Goal: Transaction & Acquisition: Purchase product/service

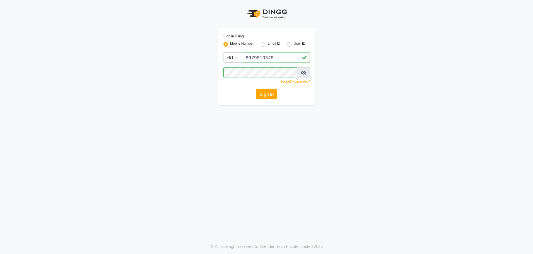
click at [271, 95] on button "Sign In" at bounding box center [266, 94] width 21 height 11
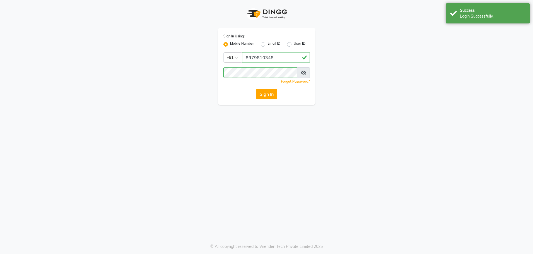
click at [270, 95] on button "Sign In" at bounding box center [266, 94] width 21 height 11
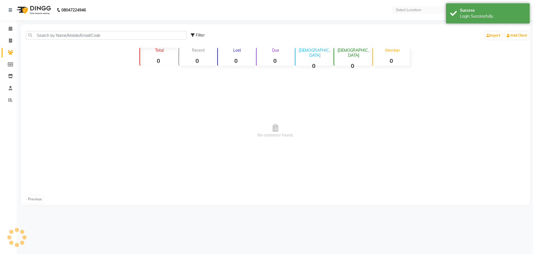
select select "en"
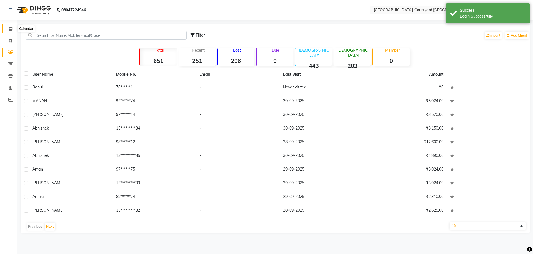
click at [8, 26] on span at bounding box center [11, 29] width 10 height 6
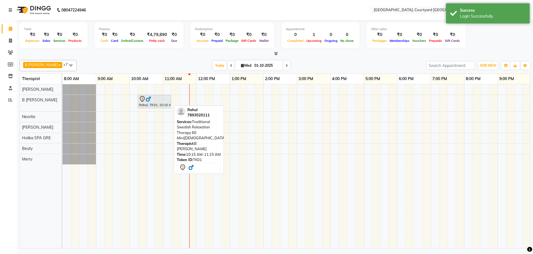
click at [149, 104] on div "Rahul, TK01, 10:15 AM-11:15 AM, Traditional Swedish Relaxation Therapy 60 Min([…" at bounding box center [154, 102] width 32 height 12
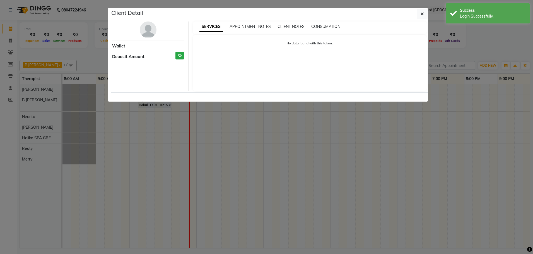
select select "7"
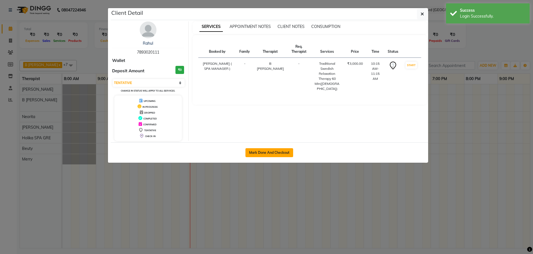
click at [275, 153] on button "Mark Done And Checkout" at bounding box center [270, 152] width 48 height 9
select select "service"
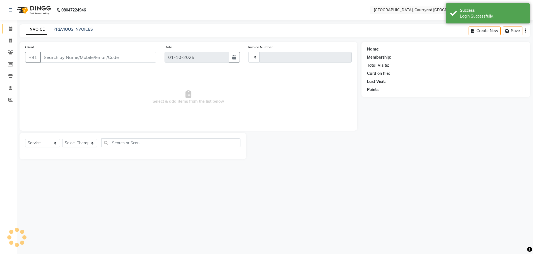
type input "0641"
select select "7754"
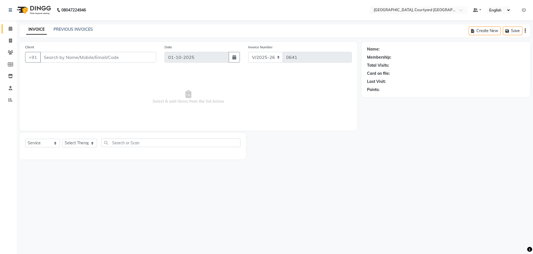
select select "membership"
type input "78******11"
select select "70580"
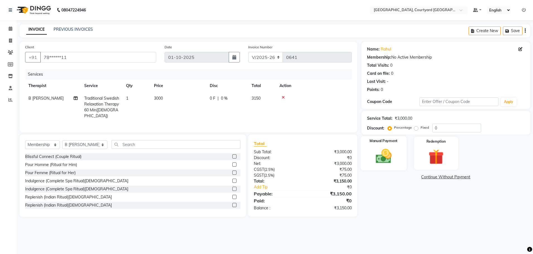
click at [382, 156] on img at bounding box center [384, 156] width 26 height 18
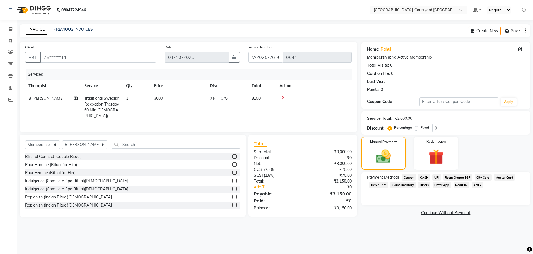
click at [459, 176] on span "Room Charge EGP" at bounding box center [457, 177] width 29 height 6
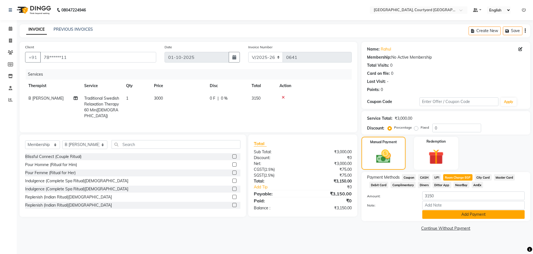
click at [449, 215] on button "Add Payment" at bounding box center [473, 214] width 102 height 9
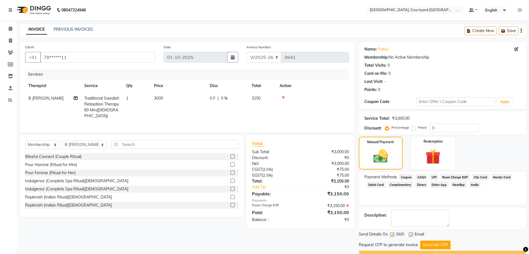
scroll to position [13, 0]
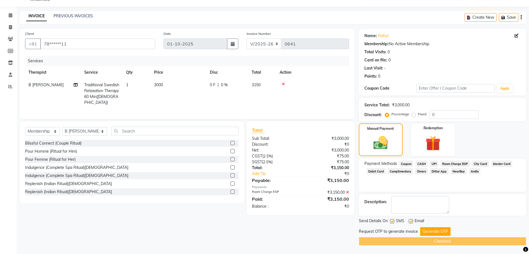
click at [390, 220] on label at bounding box center [392, 221] width 4 height 4
click at [390, 220] on input "checkbox" at bounding box center [392, 222] width 4 height 4
checkbox input "false"
click at [410, 221] on label at bounding box center [411, 221] width 4 height 4
click at [410, 221] on input "checkbox" at bounding box center [411, 222] width 4 height 4
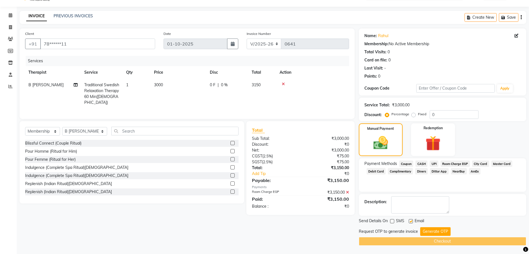
checkbox input "false"
click at [433, 229] on button "Generate OTP" at bounding box center [435, 231] width 30 height 9
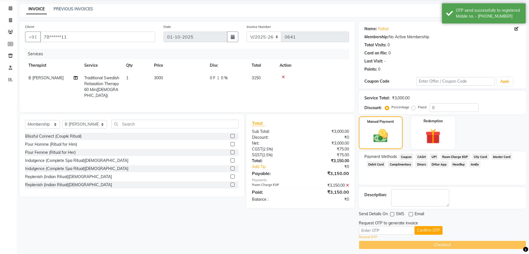
scroll to position [24, 0]
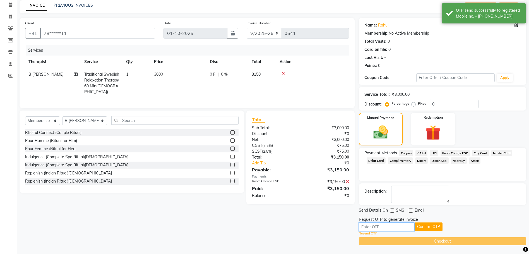
click at [376, 227] on input "text" at bounding box center [387, 226] width 56 height 9
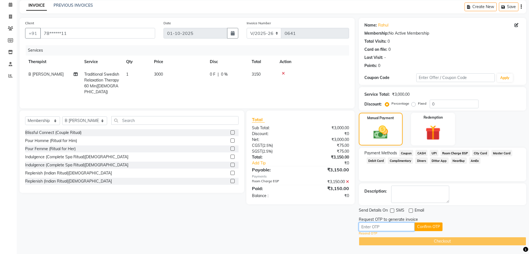
click at [367, 227] on input "text" at bounding box center [387, 226] width 56 height 9
type input "1069"
click at [427, 227] on button "Confirm OTP" at bounding box center [429, 226] width 28 height 9
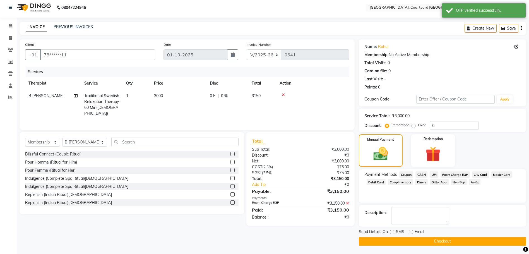
click at [429, 240] on button "Checkout" at bounding box center [442, 241] width 167 height 9
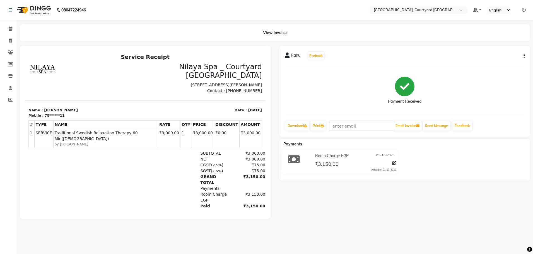
select select "7754"
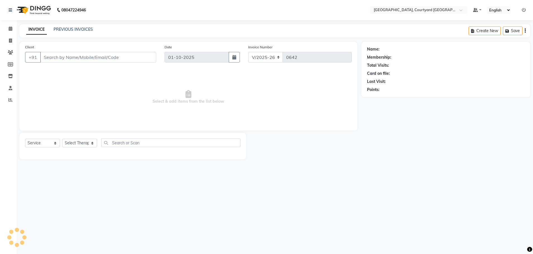
select select "membership"
type input "78******11"
select select "70580"
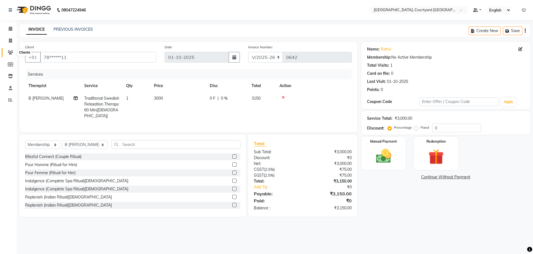
click at [12, 51] on icon at bounding box center [10, 52] width 5 height 4
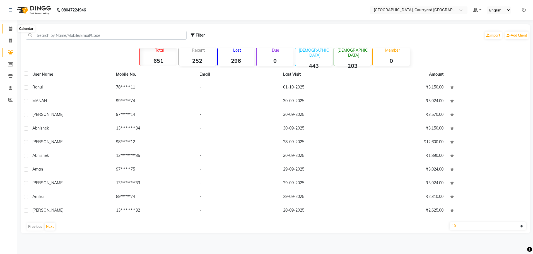
click at [10, 29] on icon at bounding box center [11, 29] width 4 height 4
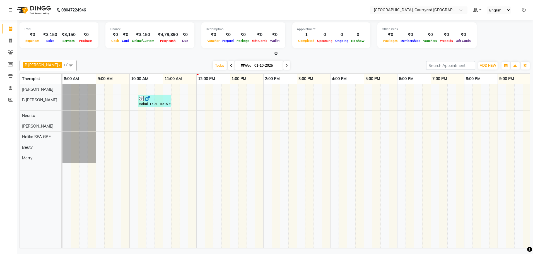
click at [10, 11] on icon at bounding box center [10, 10] width 3 height 4
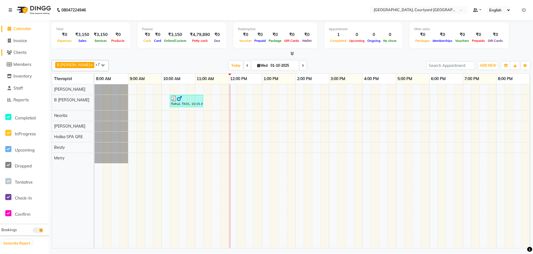
click at [9, 52] on icon at bounding box center [9, 52] width 5 height 4
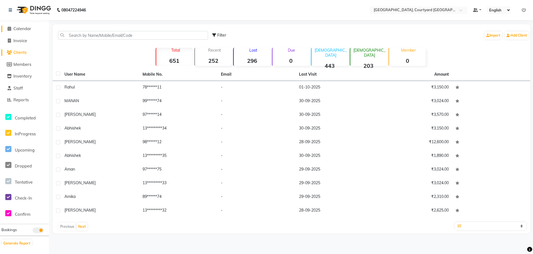
click at [23, 30] on span "Calendar" at bounding box center [22, 28] width 18 height 5
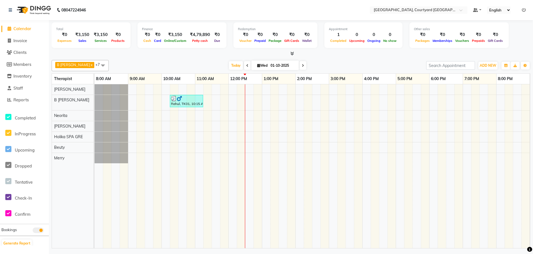
click at [248, 131] on div "Rahul, TK01, 10:15 AM-11:15 AM, Traditional Swedish Relaxation Therapy 60 Min([…" at bounding box center [363, 166] width 536 height 164
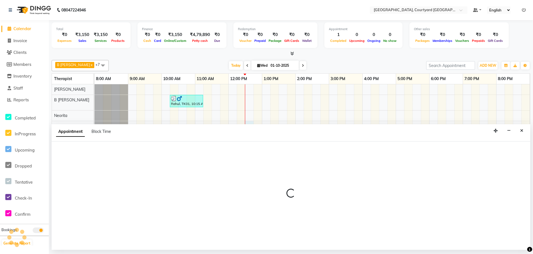
select select "70582"
select select "750"
select select "tentative"
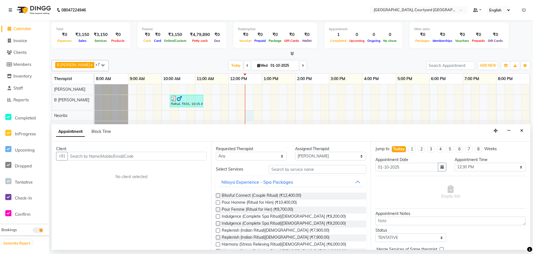
click at [247, 115] on div "Rahul, TK01, 10:15 AM-11:15 AM, Traditional Swedish Relaxation Therapy 60 Min([…" at bounding box center [363, 166] width 536 height 164
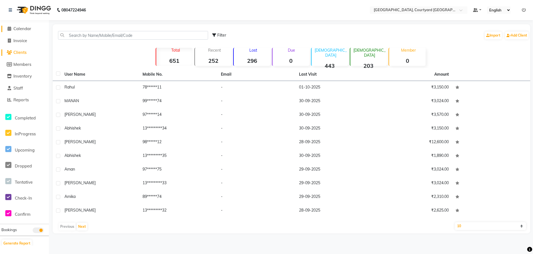
click at [18, 28] on span "Calendar" at bounding box center [22, 28] width 18 height 5
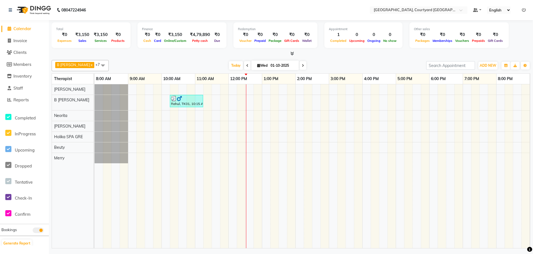
click at [97, 64] on span at bounding box center [102, 65] width 11 height 11
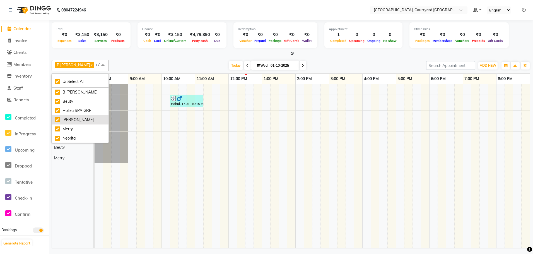
scroll to position [30, 0]
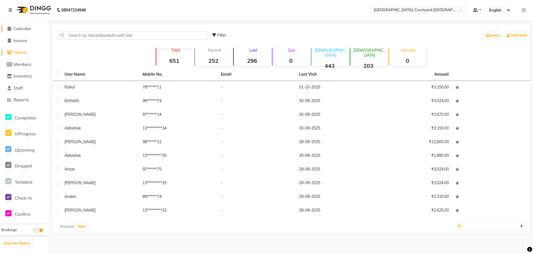
click at [24, 30] on span "Calendar" at bounding box center [22, 28] width 18 height 5
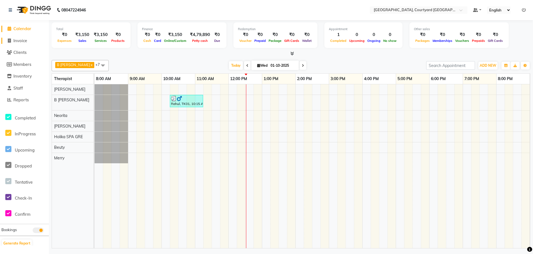
click at [24, 39] on span "Invoice" at bounding box center [20, 40] width 14 height 5
select select "7754"
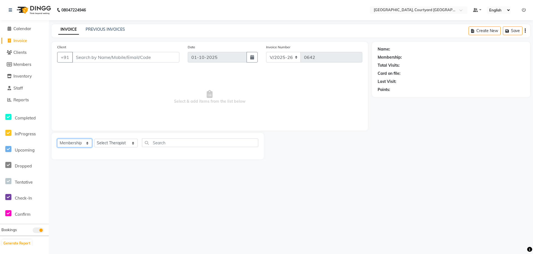
click at [86, 144] on select "Select Service Product Membership Package Voucher Prepaid Gift Card" at bounding box center [74, 143] width 35 height 9
click at [57, 139] on select "Select Service Product Membership Package Voucher Prepaid Gift Card" at bounding box center [74, 143] width 35 height 9
click at [86, 143] on select "Select Service Product Membership Package Voucher Prepaid Gift Card" at bounding box center [74, 143] width 35 height 9
select select "package"
click at [57, 139] on select "Select Service Product Membership Package Voucher Prepaid Gift Card" at bounding box center [74, 143] width 35 height 9
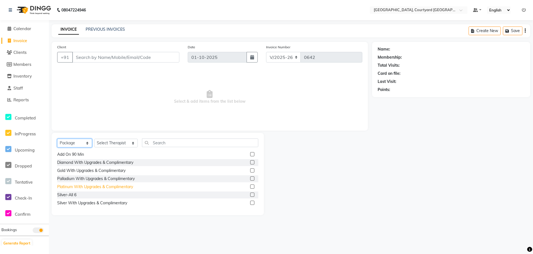
scroll to position [25, 0]
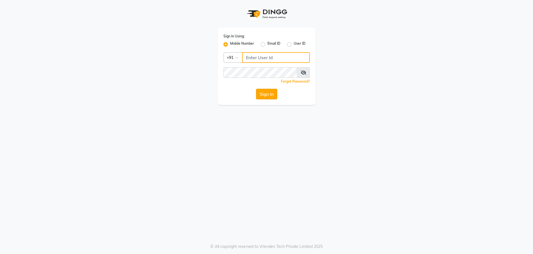
type input "8979810348"
click at [263, 93] on button "Sign In" at bounding box center [266, 94] width 21 height 11
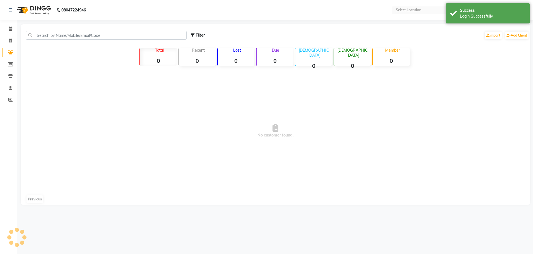
select select "en"
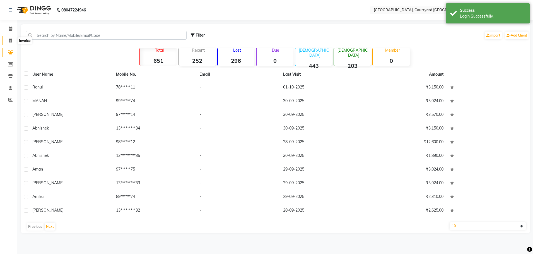
click at [8, 40] on span at bounding box center [11, 41] width 10 height 6
select select "service"
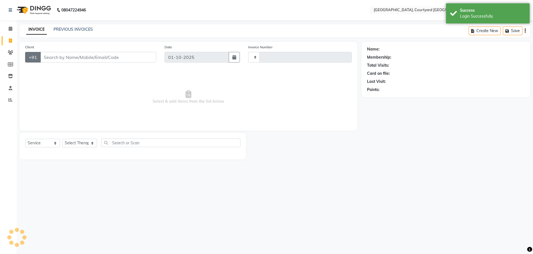
type input "0642"
select select "7754"
click at [54, 144] on select "Select Service Product Membership Package Voucher Prepaid Gift Card" at bounding box center [42, 143] width 35 height 9
select select "package"
click at [25, 139] on select "Select Service Product Membership Package Voucher Prepaid Gift Card" at bounding box center [42, 143] width 35 height 9
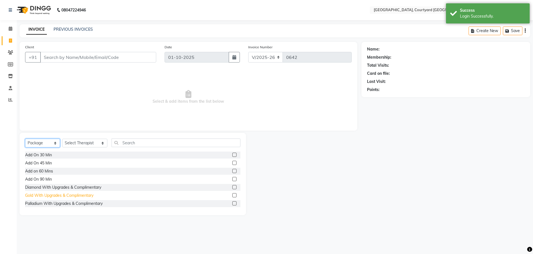
scroll to position [25, 0]
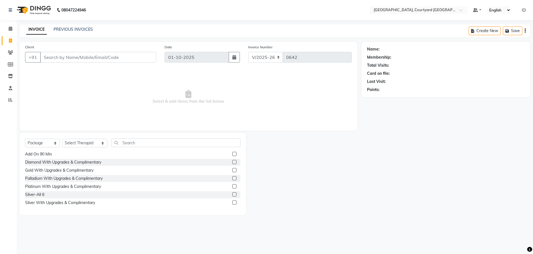
click at [232, 201] on label at bounding box center [234, 202] width 4 height 4
click at [232, 201] on input "checkbox" at bounding box center [234, 203] width 4 height 4
checkbox input "false"
click at [93, 143] on select "Select Therapist Bakul ( SPA MANAGER ) Beuty B Sangma Holika SPA GRE Kajal Shar…" at bounding box center [84, 143] width 45 height 9
select select "71431"
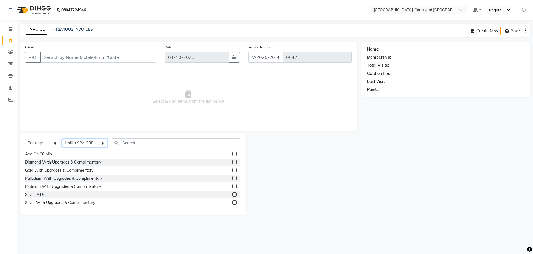
click at [62, 139] on select "Select Therapist Bakul ( SPA MANAGER ) Beuty B Sangma Holika SPA GRE Kajal Shar…" at bounding box center [84, 143] width 45 height 9
click at [232, 202] on label at bounding box center [234, 202] width 4 height 4
click at [232, 202] on input "checkbox" at bounding box center [234, 203] width 4 height 4
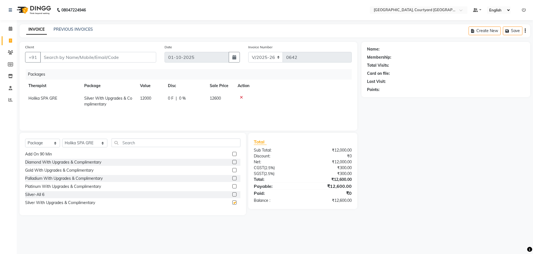
checkbox input "false"
click at [308, 180] on div "₹12,600.00" at bounding box center [329, 180] width 53 height 6
click at [50, 57] on input "Client" at bounding box center [98, 57] width 116 height 11
type input "s"
type input "Shashikant"
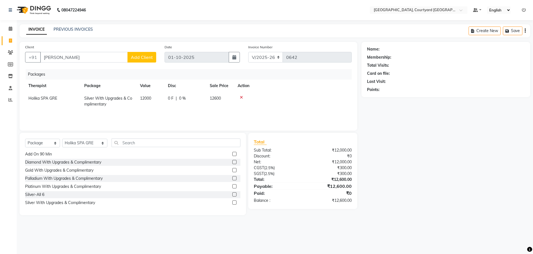
click at [147, 57] on span "Add Client" at bounding box center [142, 57] width 22 height 6
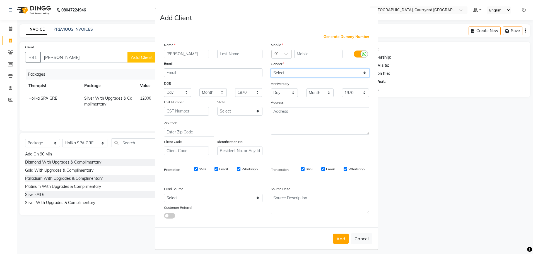
click at [284, 71] on select "Select Male Female Other Prefer Not To Say" at bounding box center [320, 73] width 98 height 9
select select "male"
click at [271, 69] on select "Select Male Female Other Prefer Not To Say" at bounding box center [320, 73] width 98 height 9
click at [306, 53] on input "text" at bounding box center [318, 54] width 48 height 9
type input "98281588711"
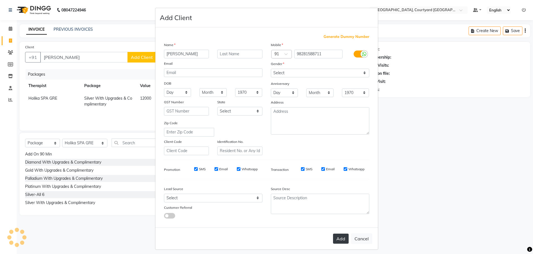
click at [338, 238] on button "Add" at bounding box center [341, 239] width 16 height 10
type input "98*******11"
select select
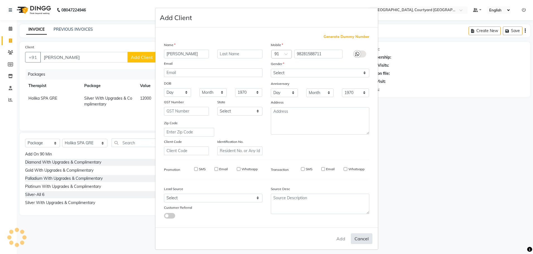
select select
checkbox input "false"
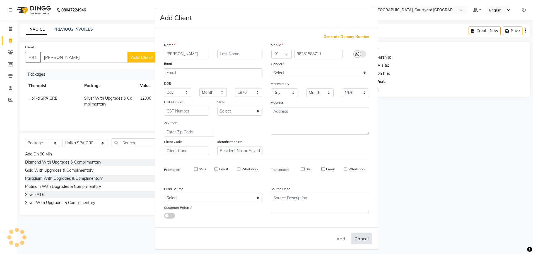
checkbox input "false"
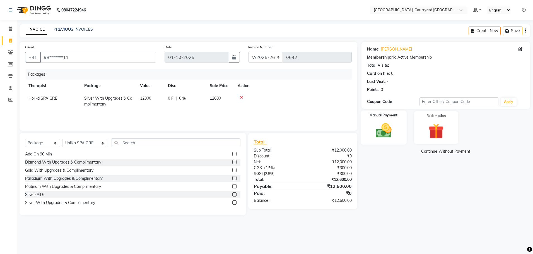
click at [382, 132] on img at bounding box center [384, 130] width 26 height 18
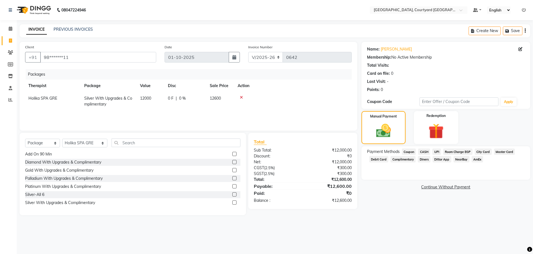
click at [379, 159] on span "Debit Card" at bounding box center [378, 159] width 19 height 6
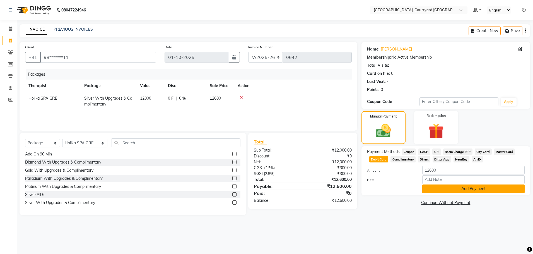
click at [448, 188] on button "Add Payment" at bounding box center [473, 188] width 102 height 9
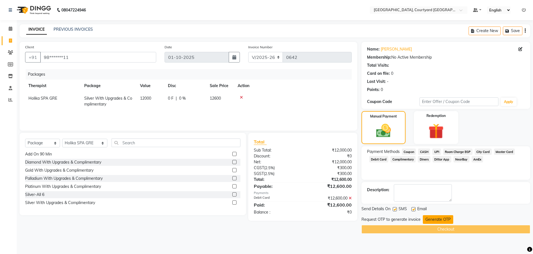
click at [435, 218] on button "Generate OTP" at bounding box center [438, 219] width 30 height 9
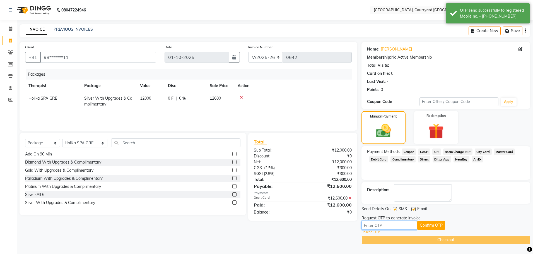
click at [376, 225] on input "text" at bounding box center [390, 225] width 56 height 9
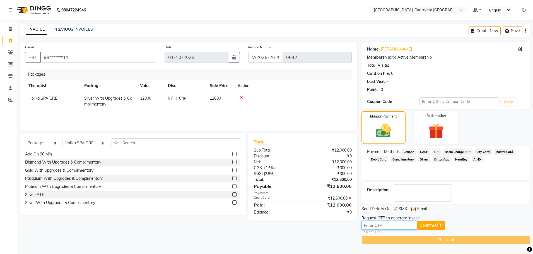
click at [370, 226] on input "text" at bounding box center [390, 225] width 56 height 9
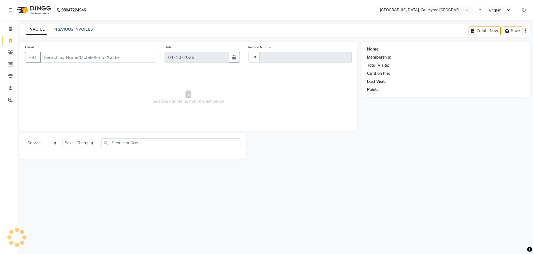
select select "service"
type input "0642"
select select "7754"
select select "membership"
click at [10, 30] on icon at bounding box center [11, 29] width 4 height 4
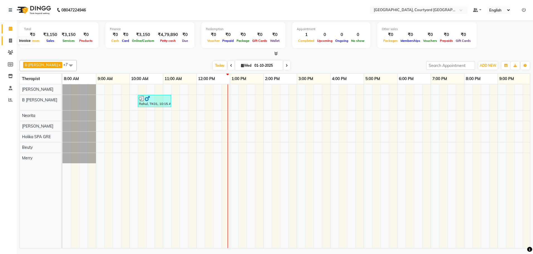
click at [9, 40] on icon at bounding box center [10, 41] width 3 height 4
select select "7754"
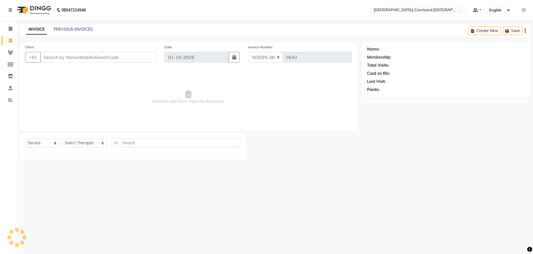
select select "membership"
click at [11, 52] on icon at bounding box center [10, 52] width 5 height 4
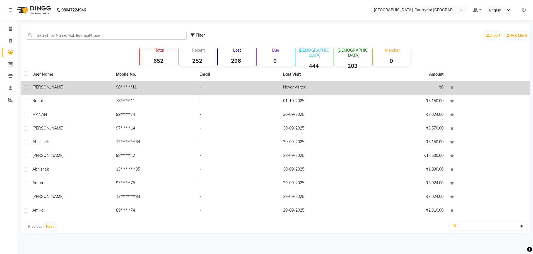
click at [27, 88] on label at bounding box center [26, 87] width 4 height 4
click at [27, 88] on input "checkbox" at bounding box center [26, 88] width 4 height 4
checkbox input "true"
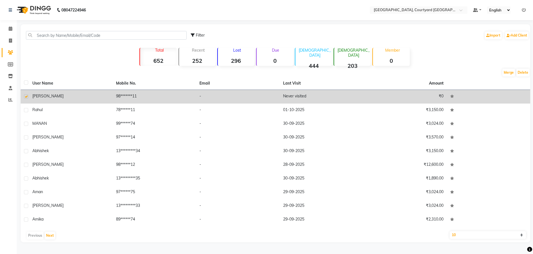
click at [287, 95] on td "Never visited" at bounding box center [322, 97] width 84 height 14
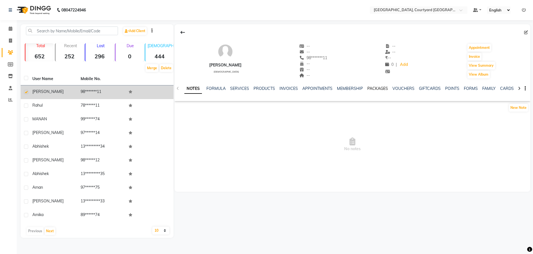
click at [374, 88] on link "PACKAGES" at bounding box center [377, 88] width 21 height 5
click at [313, 87] on link "MEMBERSHIP" at bounding box center [318, 88] width 26 height 5
click at [266, 88] on link "INVOICES" at bounding box center [261, 88] width 18 height 5
click at [203, 91] on link "FORMULA" at bounding box center [197, 88] width 19 height 5
click at [189, 90] on link "NOTES" at bounding box center [190, 88] width 13 height 5
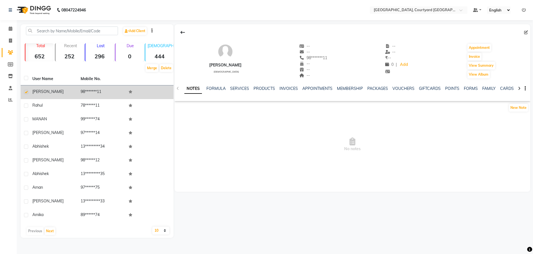
click at [175, 88] on div "NOTES FORMULA SERVICES PRODUCTS INVOICES APPOINTMENTS MEMBERSHIP PACKAGES VOUCH…" at bounding box center [353, 88] width 356 height 19
click at [401, 66] on link "Add" at bounding box center [404, 65] width 10 height 8
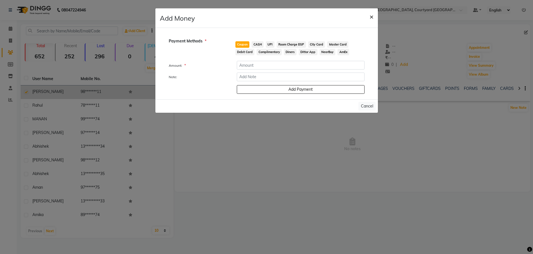
click at [371, 18] on span "×" at bounding box center [372, 16] width 4 height 8
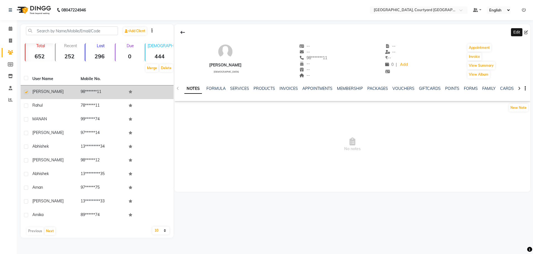
click at [526, 33] on icon at bounding box center [526, 32] width 4 height 4
select select "male"
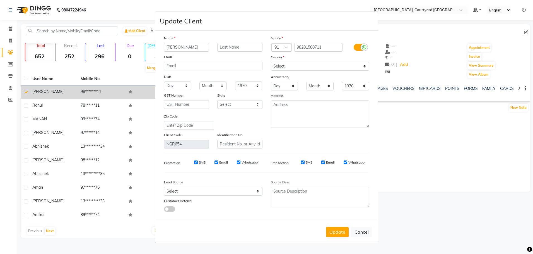
click at [526, 33] on ngb-modal-window "Update Client Name Shashikant Email DOB Day 01 02 03 04 05 06 07 08 09 10 11 12…" at bounding box center [266, 127] width 533 height 254
click at [361, 234] on button "Cancel" at bounding box center [361, 232] width 21 height 11
select select
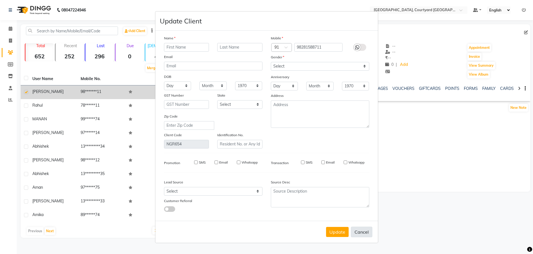
select select
checkbox input "false"
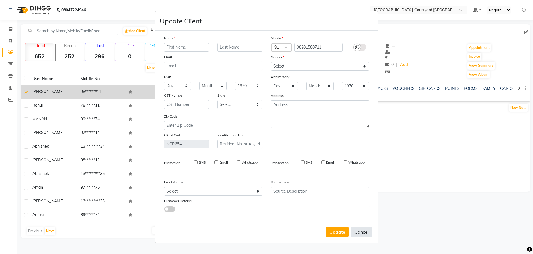
checkbox input "false"
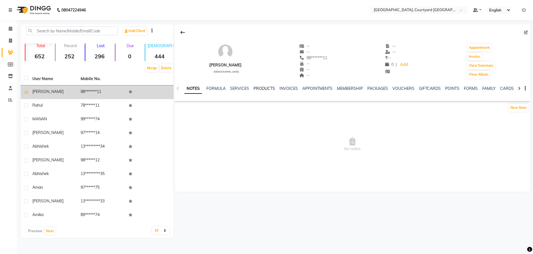
click at [260, 88] on link "PRODUCTS" at bounding box center [264, 88] width 21 height 5
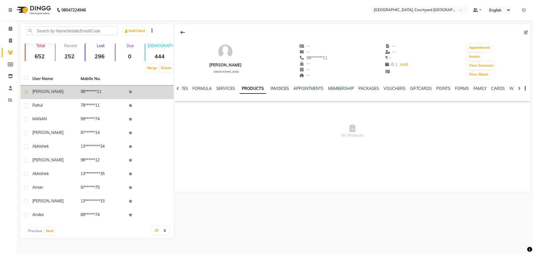
click at [279, 88] on link "INVOICES" at bounding box center [280, 88] width 18 height 5
click at [303, 89] on link "APPOINTMENTS" at bounding box center [304, 88] width 30 height 5
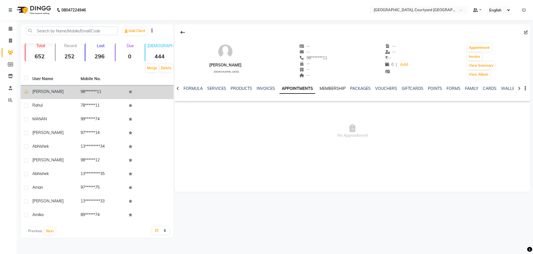
click at [326, 88] on link "MEMBERSHIP" at bounding box center [333, 88] width 26 height 5
click at [349, 86] on link "PACKAGES" at bounding box center [355, 88] width 21 height 5
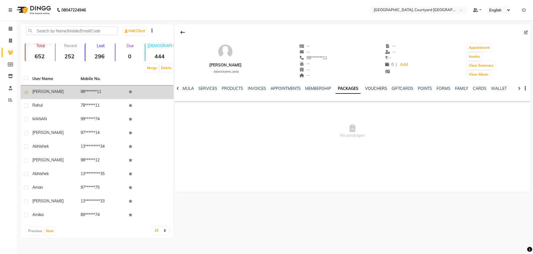
click at [376, 89] on link "VOUCHERS" at bounding box center [376, 88] width 22 height 5
click at [396, 90] on link "GIFTCARDS" at bounding box center [398, 88] width 22 height 5
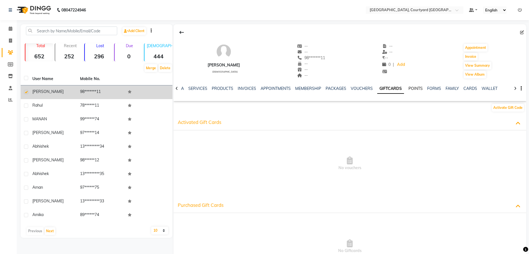
click at [408, 89] on link "POINTS" at bounding box center [415, 88] width 14 height 5
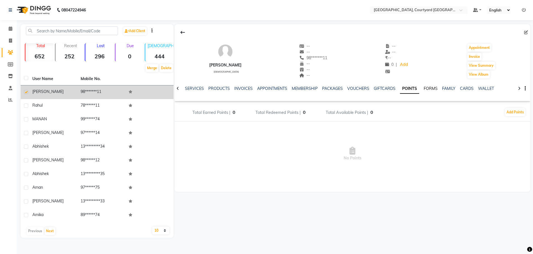
click at [426, 89] on link "FORMS" at bounding box center [431, 88] width 14 height 5
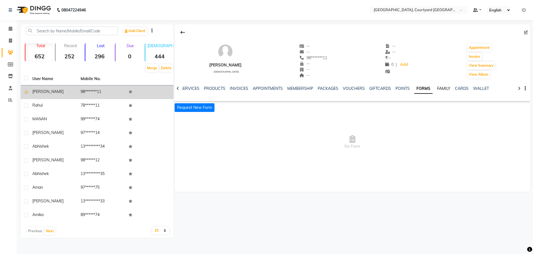
click at [437, 88] on link "FAMILY" at bounding box center [443, 88] width 13 height 5
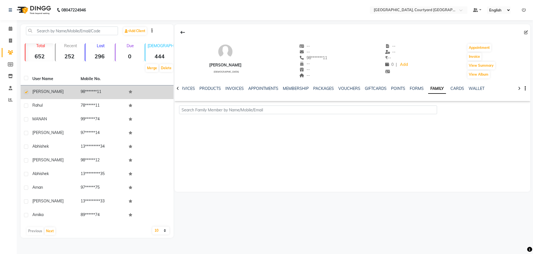
click at [194, 88] on ul "NOTES FORMULA SERVICES PRODUCTS INVOICES APPOINTMENTS MEMBERSHIP PACKAGES VOUCH…" at bounding box center [312, 89] width 354 height 6
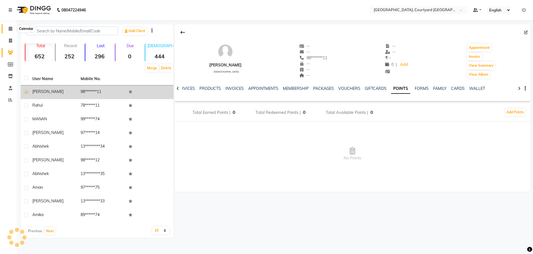
click at [10, 30] on icon at bounding box center [11, 29] width 4 height 4
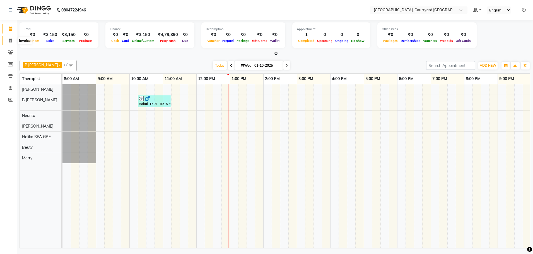
click at [9, 41] on icon at bounding box center [10, 41] width 3 height 4
select select "7754"
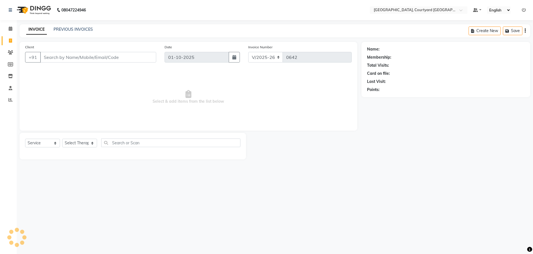
select select "membership"
click at [71, 55] on input "Client" at bounding box center [98, 57] width 116 height 11
type input "s"
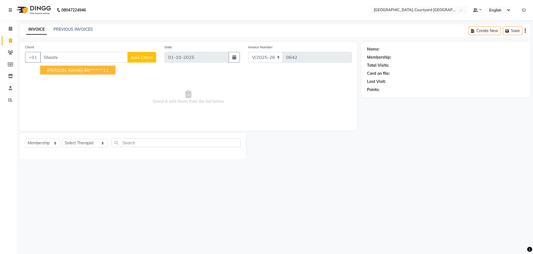
click at [88, 69] on ngb-highlight "98*******11" at bounding box center [96, 70] width 25 height 6
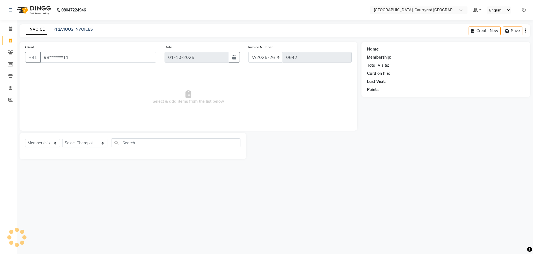
type input "98*******11"
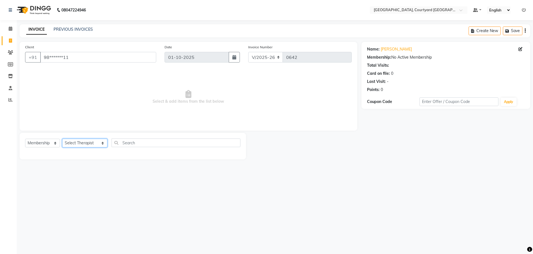
click at [92, 143] on select "Select Therapist Bakul ( SPA MANAGER ) Beuty B Sangma Holika SPA GRE Kajal Shar…" at bounding box center [84, 143] width 45 height 9
select select "71430"
click at [62, 139] on select "Select Therapist Bakul ( SPA MANAGER ) Beuty B Sangma Holika SPA GRE Kajal Shar…" at bounding box center [84, 143] width 45 height 9
click at [56, 143] on select "Select Service Product Membership Package Voucher Prepaid Gift Card" at bounding box center [42, 143] width 35 height 9
select select "package"
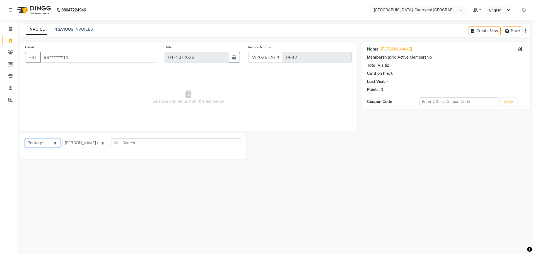
click at [25, 139] on select "Select Service Product Membership Package Voucher Prepaid Gift Card" at bounding box center [42, 143] width 35 height 9
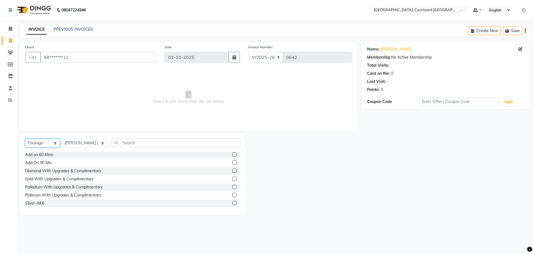
scroll to position [25, 0]
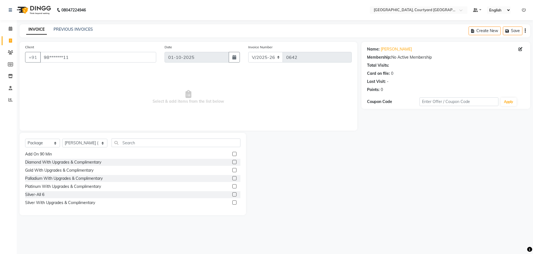
click at [232, 204] on label at bounding box center [234, 202] width 4 height 4
click at [232, 204] on input "checkbox" at bounding box center [234, 203] width 4 height 4
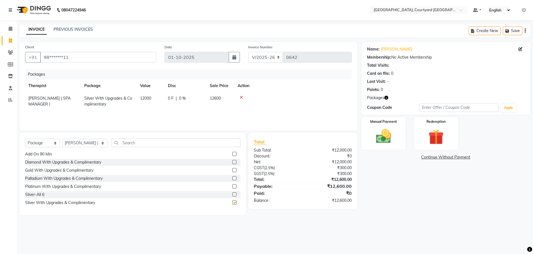
checkbox input "false"
click at [385, 140] on img at bounding box center [384, 136] width 26 height 18
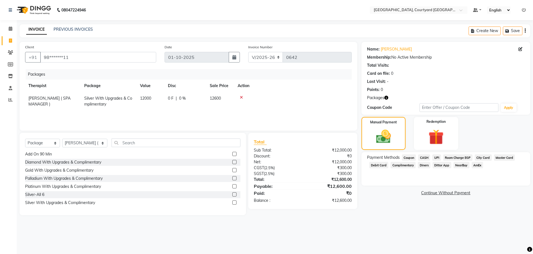
click at [383, 166] on span "Debit Card" at bounding box center [378, 165] width 19 height 6
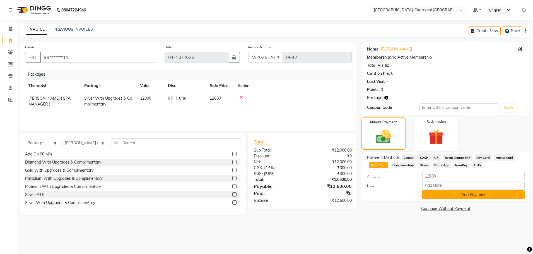
click at [462, 196] on button "Add Payment" at bounding box center [473, 194] width 102 height 9
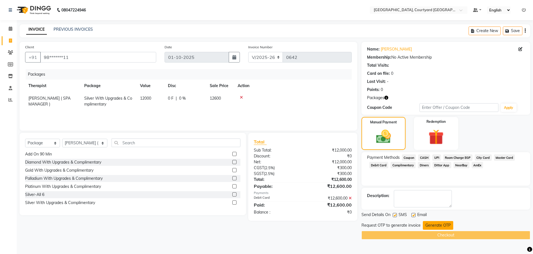
click at [437, 224] on button "Generate OTP" at bounding box center [438, 225] width 30 height 9
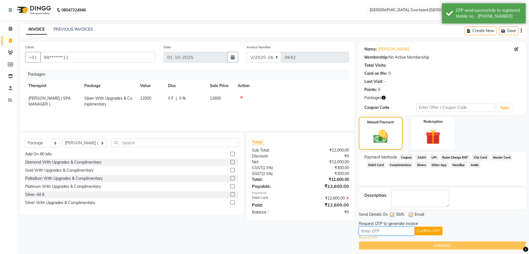
click at [391, 230] on input "text" at bounding box center [387, 231] width 56 height 9
type input "1276"
click at [434, 233] on button "Confirm OTP" at bounding box center [429, 231] width 28 height 9
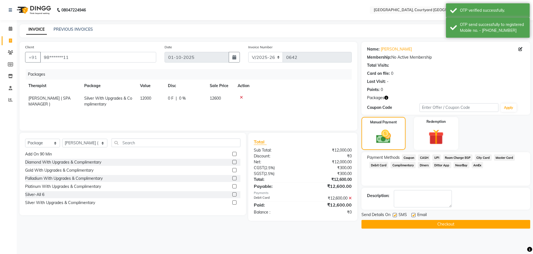
click at [440, 227] on button "Checkout" at bounding box center [446, 224] width 169 height 9
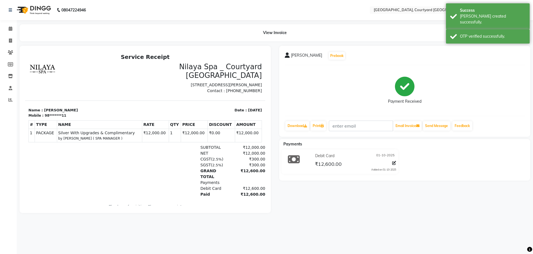
select select "7754"
select select "service"
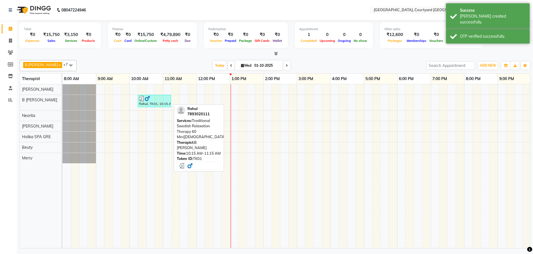
click at [156, 105] on div "Rahul, TK01, 10:15 AM-11:15 AM, Traditional Swedish Relaxation Therapy 60 Min([…" at bounding box center [154, 101] width 32 height 11
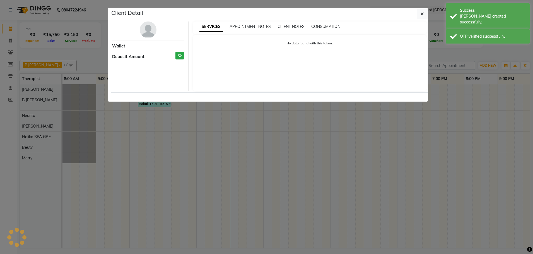
select select "3"
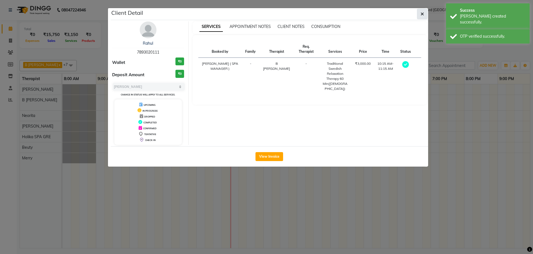
click at [422, 14] on icon "button" at bounding box center [422, 14] width 3 height 4
